Goal: Information Seeking & Learning: Compare options

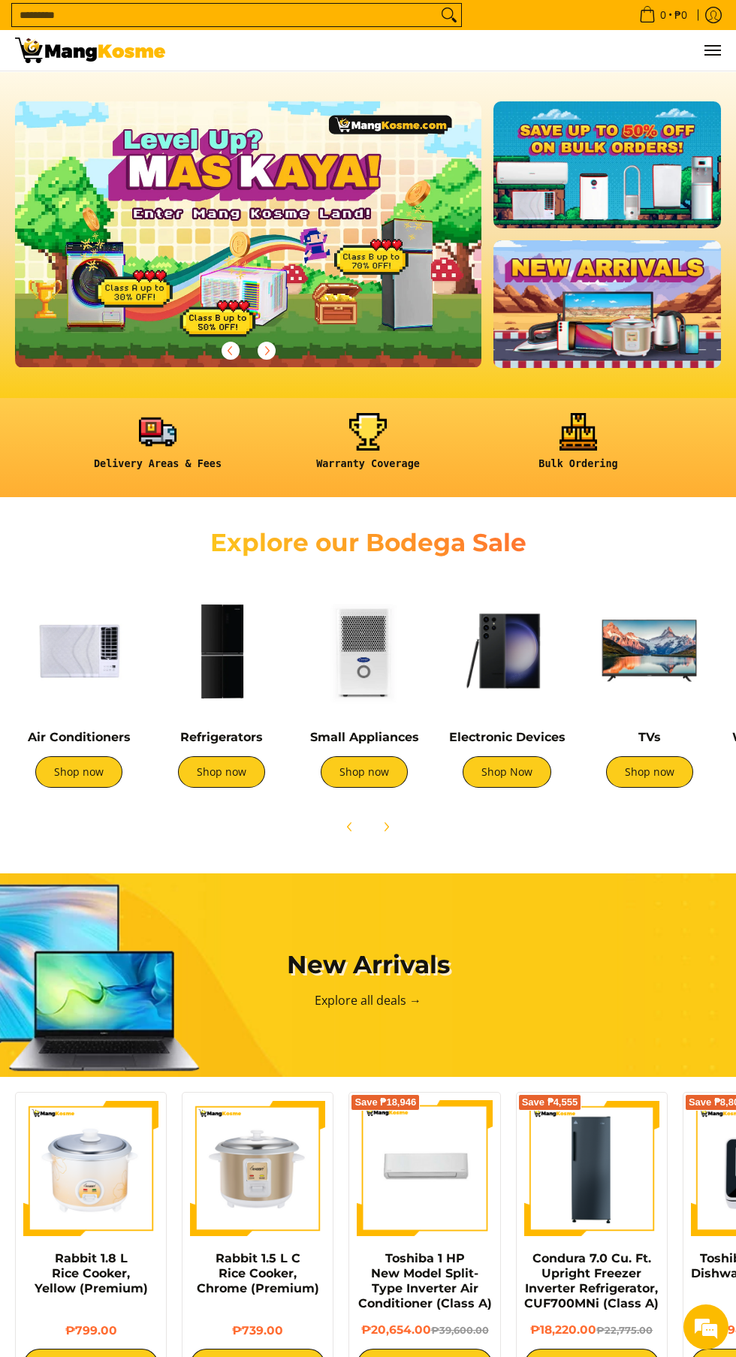
scroll to position [0, 466]
click at [73, 693] on img at bounding box center [79, 651] width 128 height 128
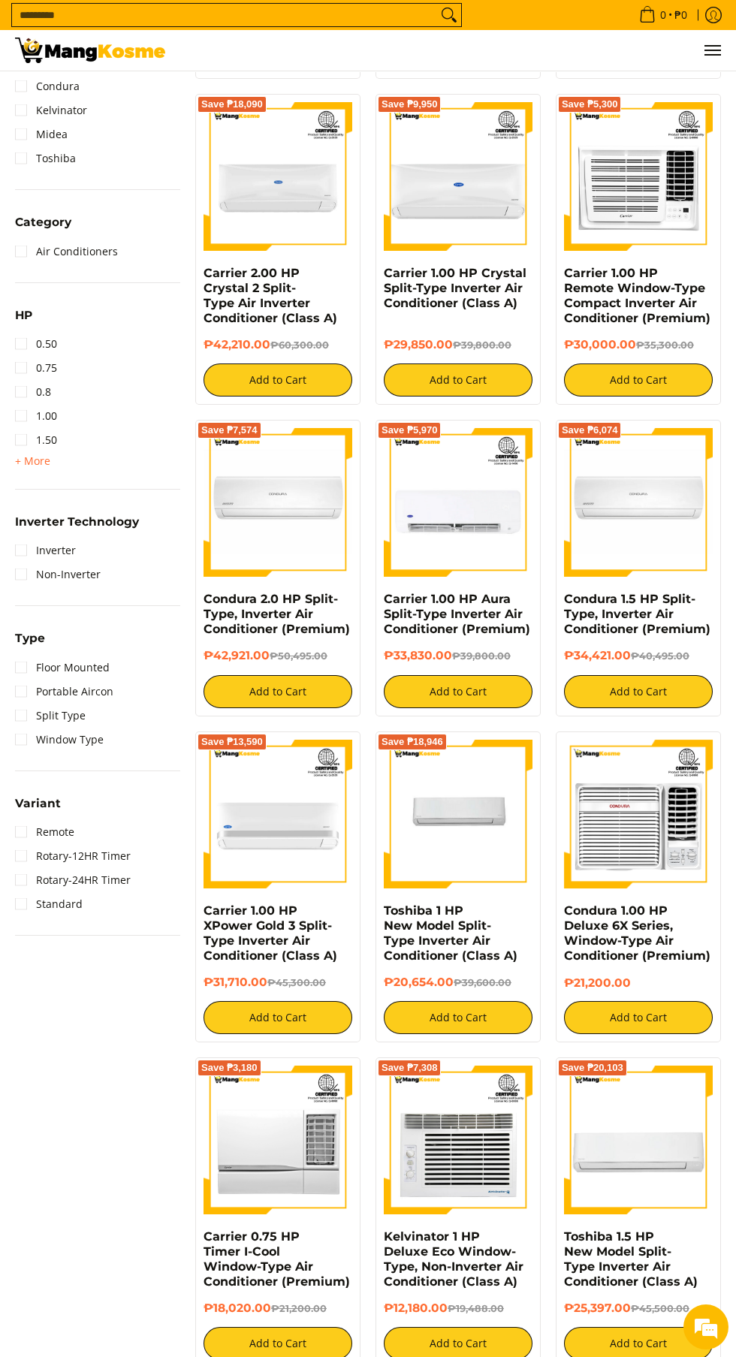
scroll to position [538, 0]
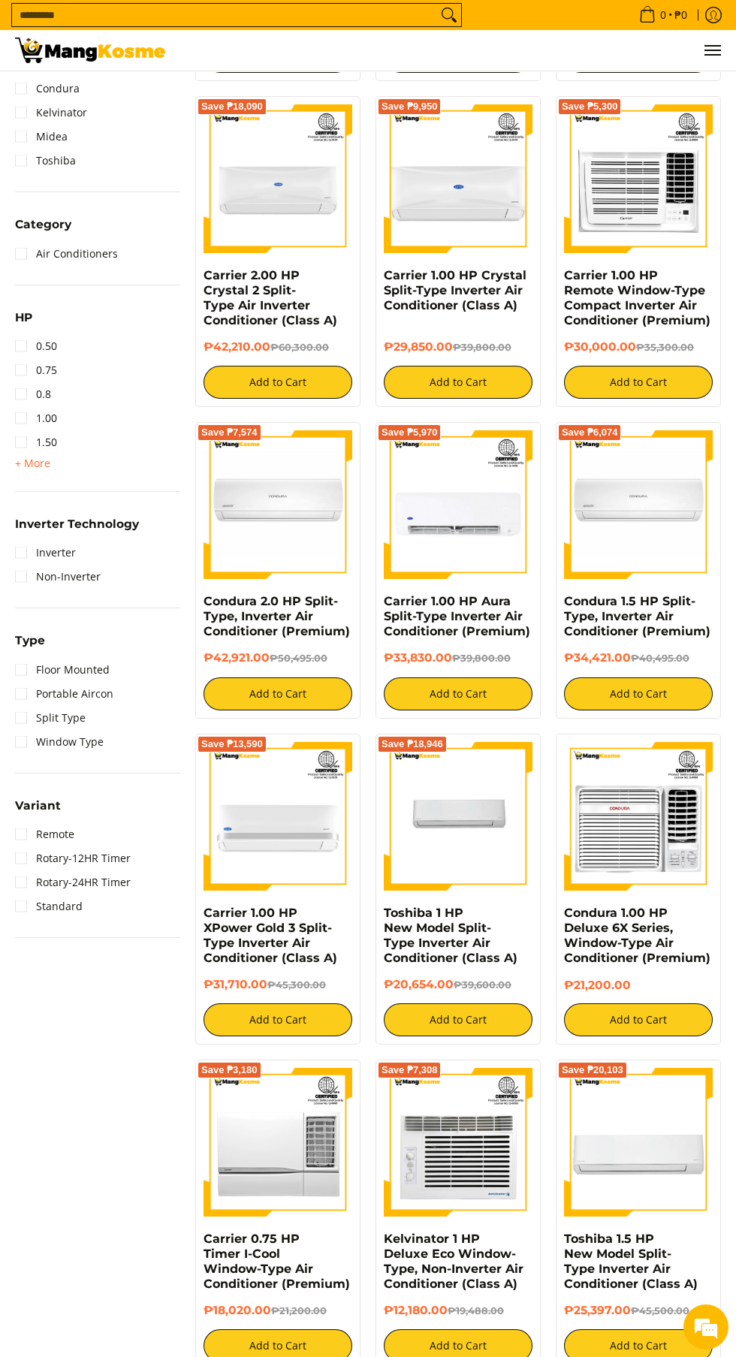
click at [624, 541] on img at bounding box center [638, 504] width 149 height 149
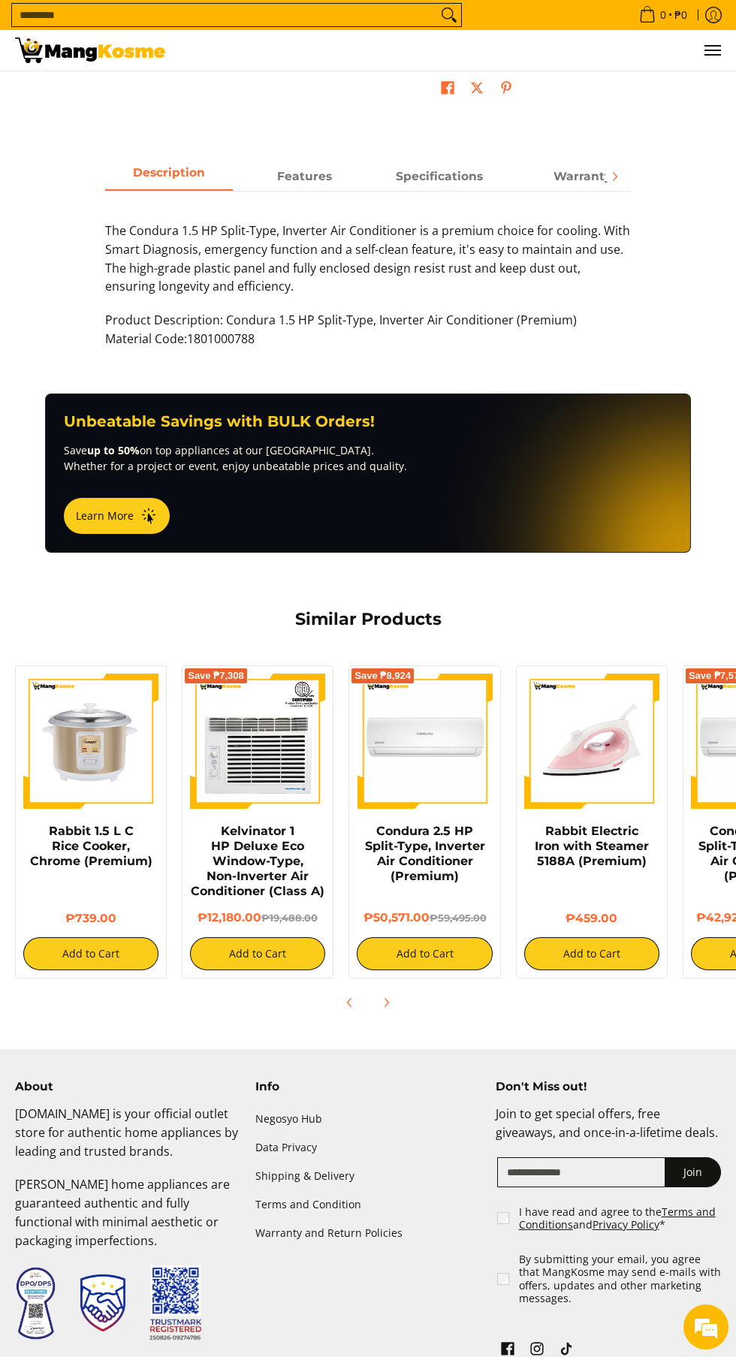
click at [251, 766] on img at bounding box center [257, 740] width 135 height 135
